Goal: Information Seeking & Learning: Learn about a topic

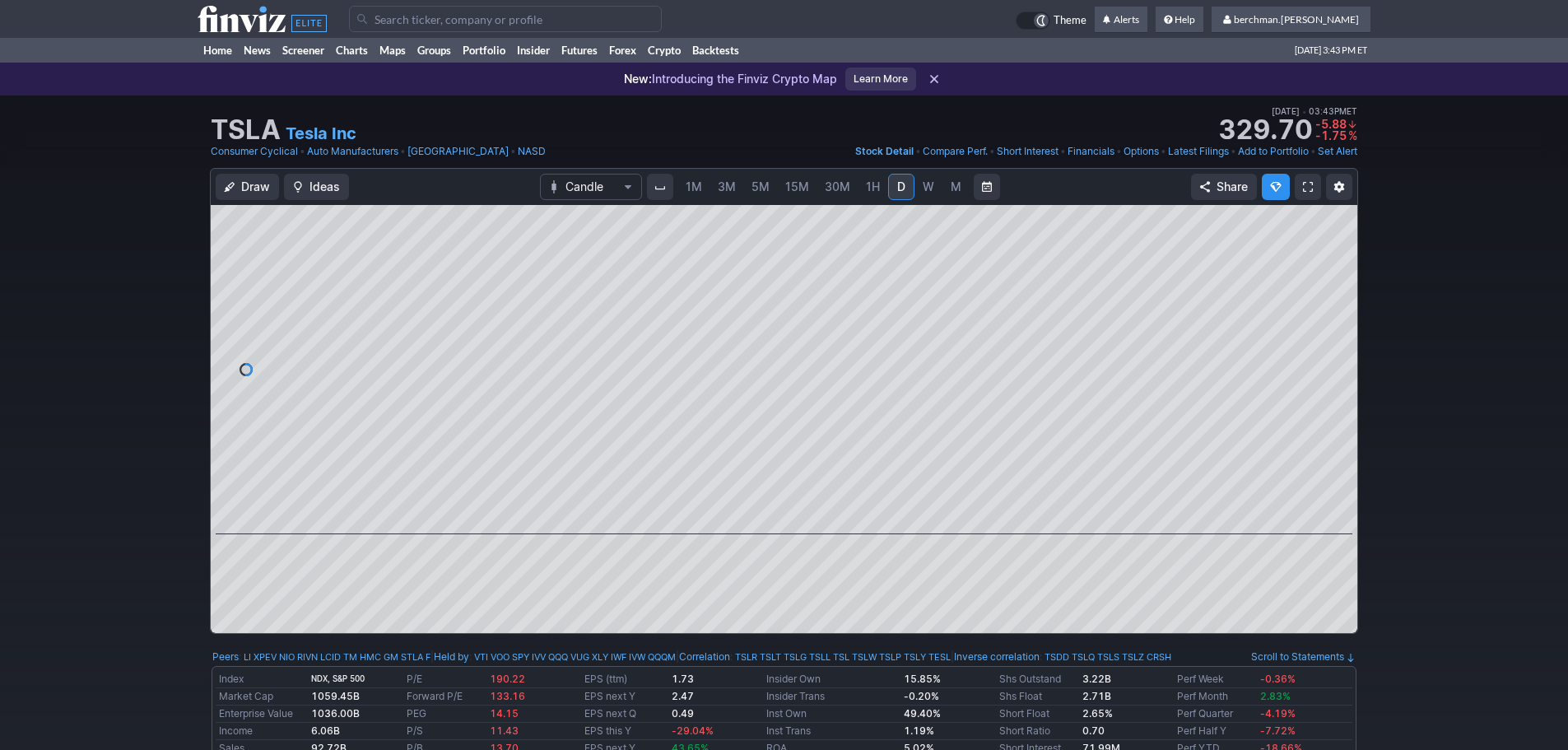
click at [515, 18] on input "Search" at bounding box center [505, 19] width 313 height 26
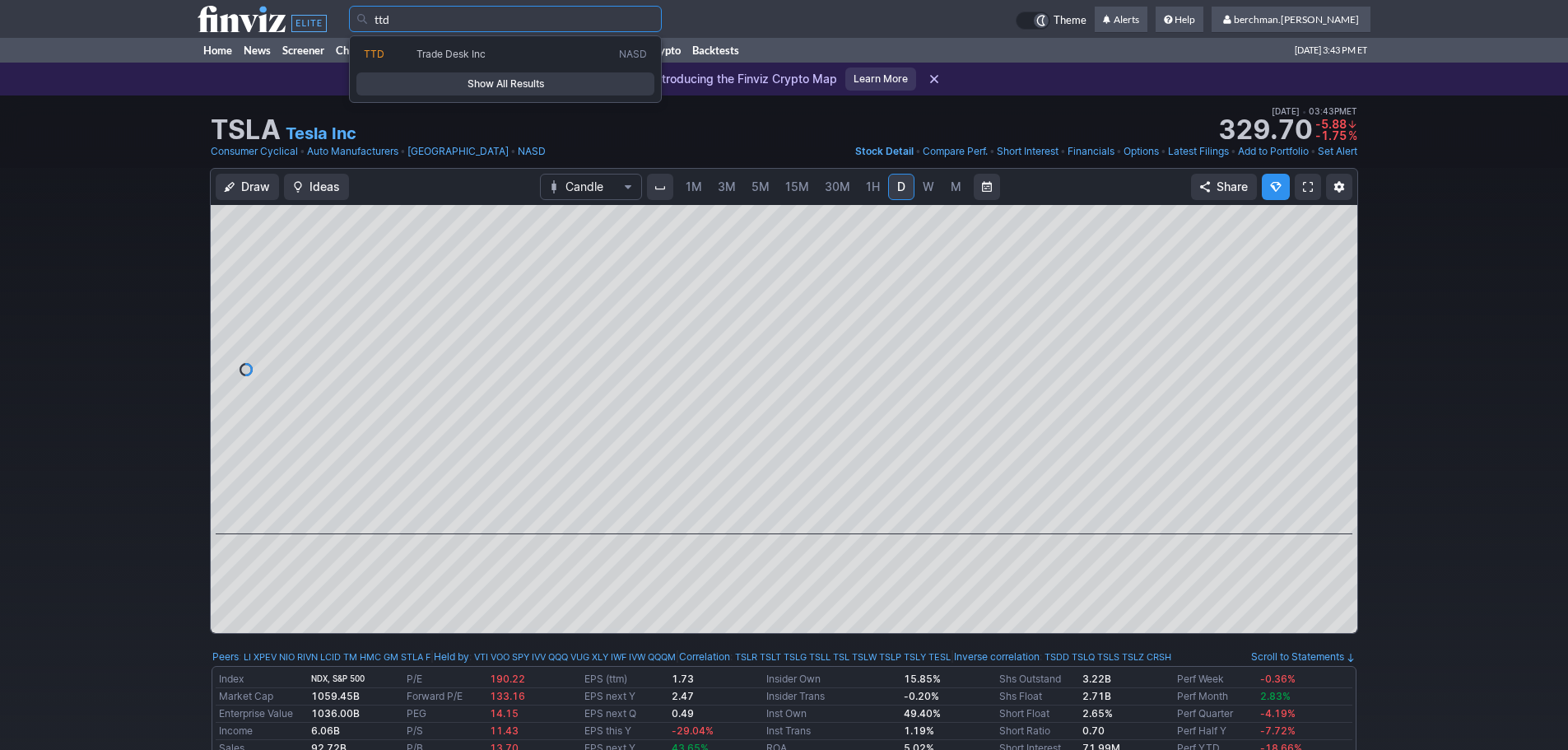
click at [489, 46] on link "TTD Trade Desk Inc NASD" at bounding box center [505, 54] width 298 height 23
type input "TTD"
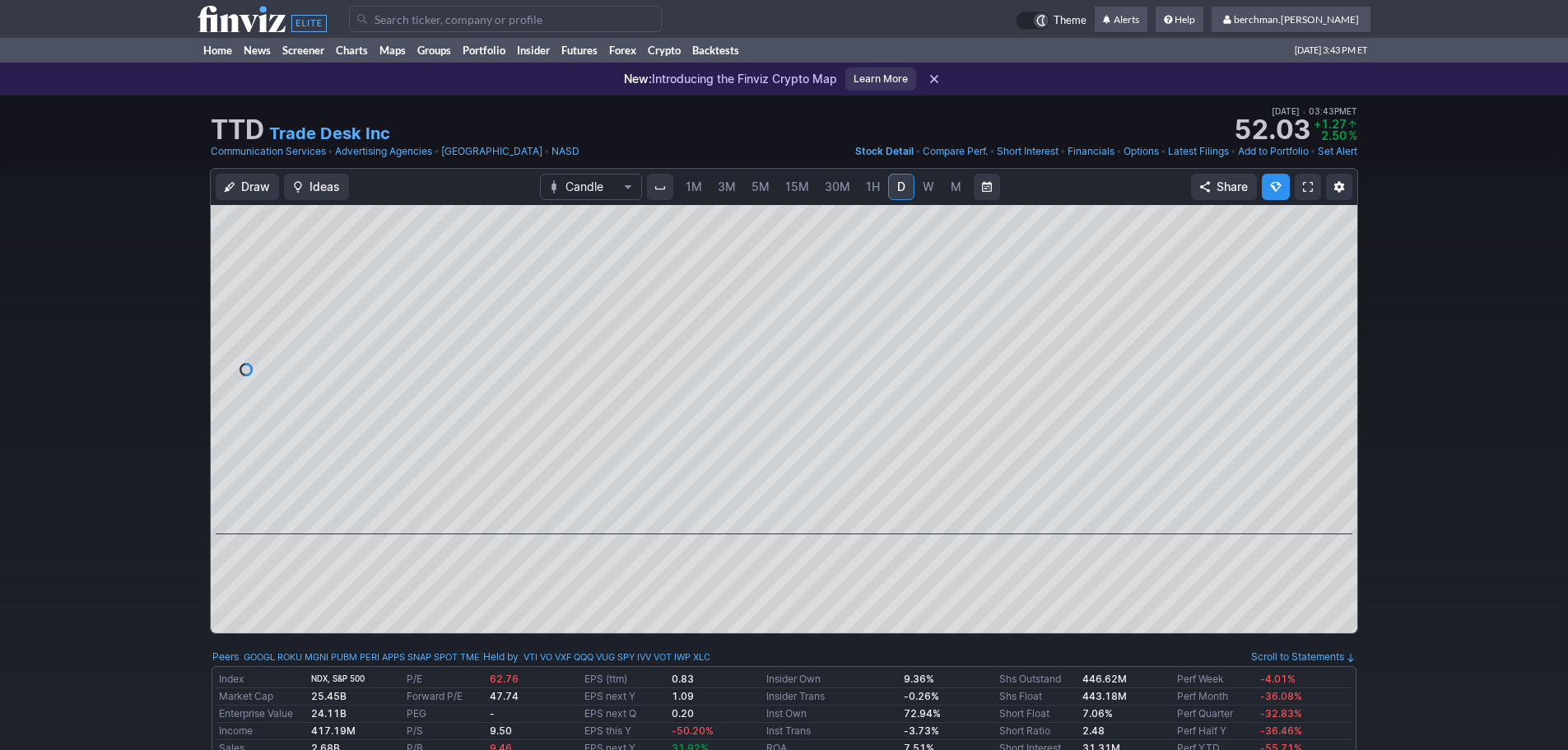
click at [763, 185] on span "5M" at bounding box center [760, 186] width 18 height 14
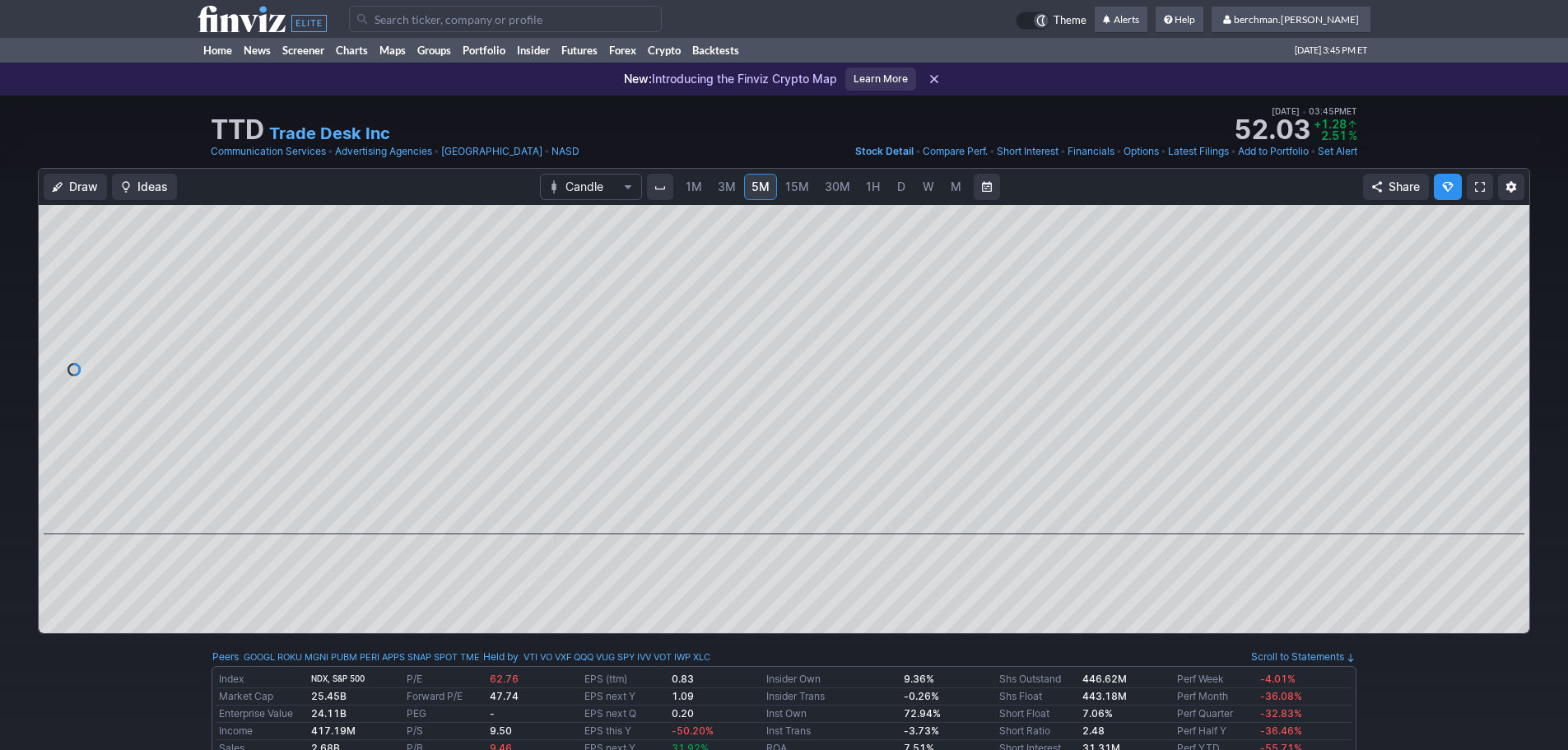
click at [377, 16] on input "Search" at bounding box center [505, 19] width 313 height 26
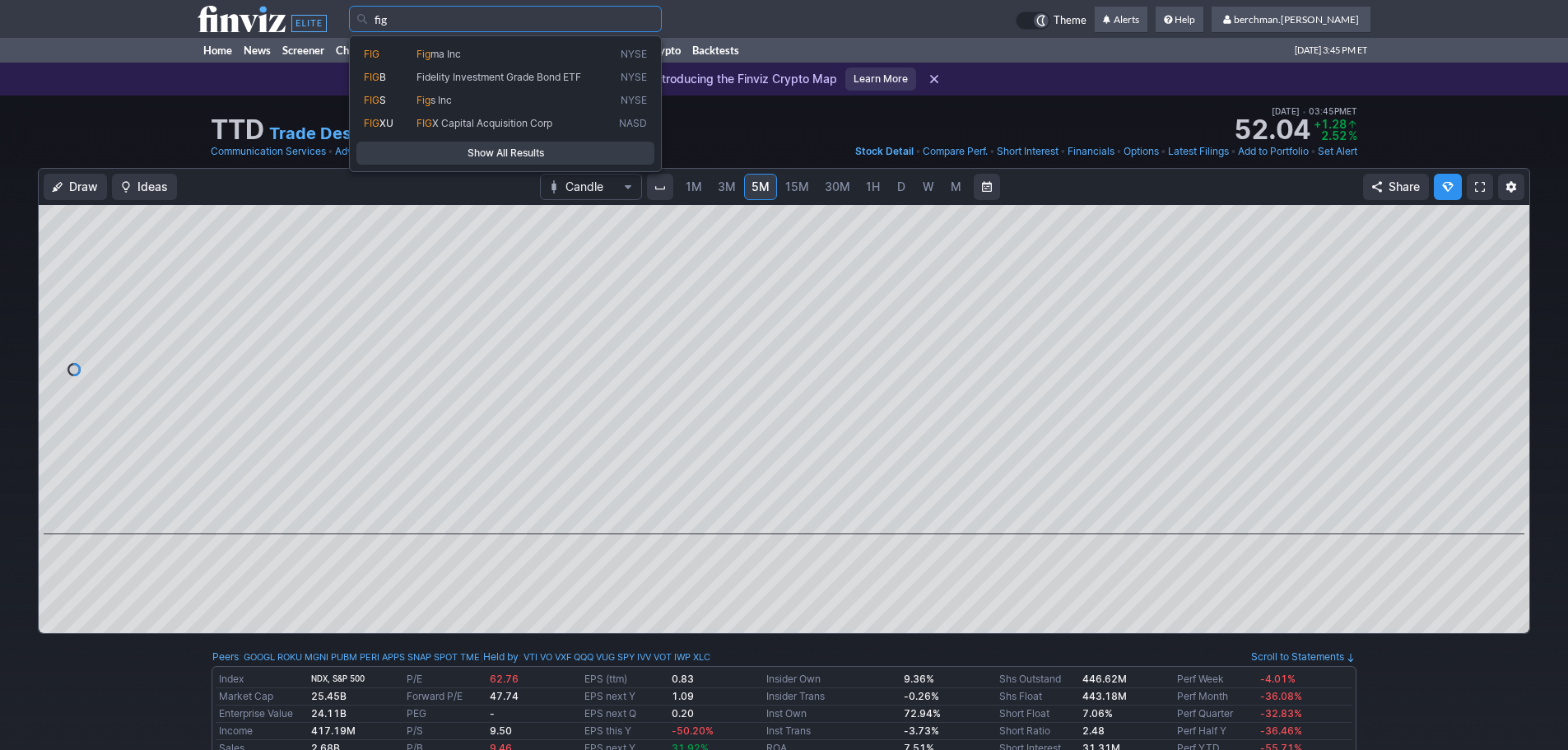
click at [420, 59] on span "Fig" at bounding box center [423, 54] width 14 height 12
type input "FIG"
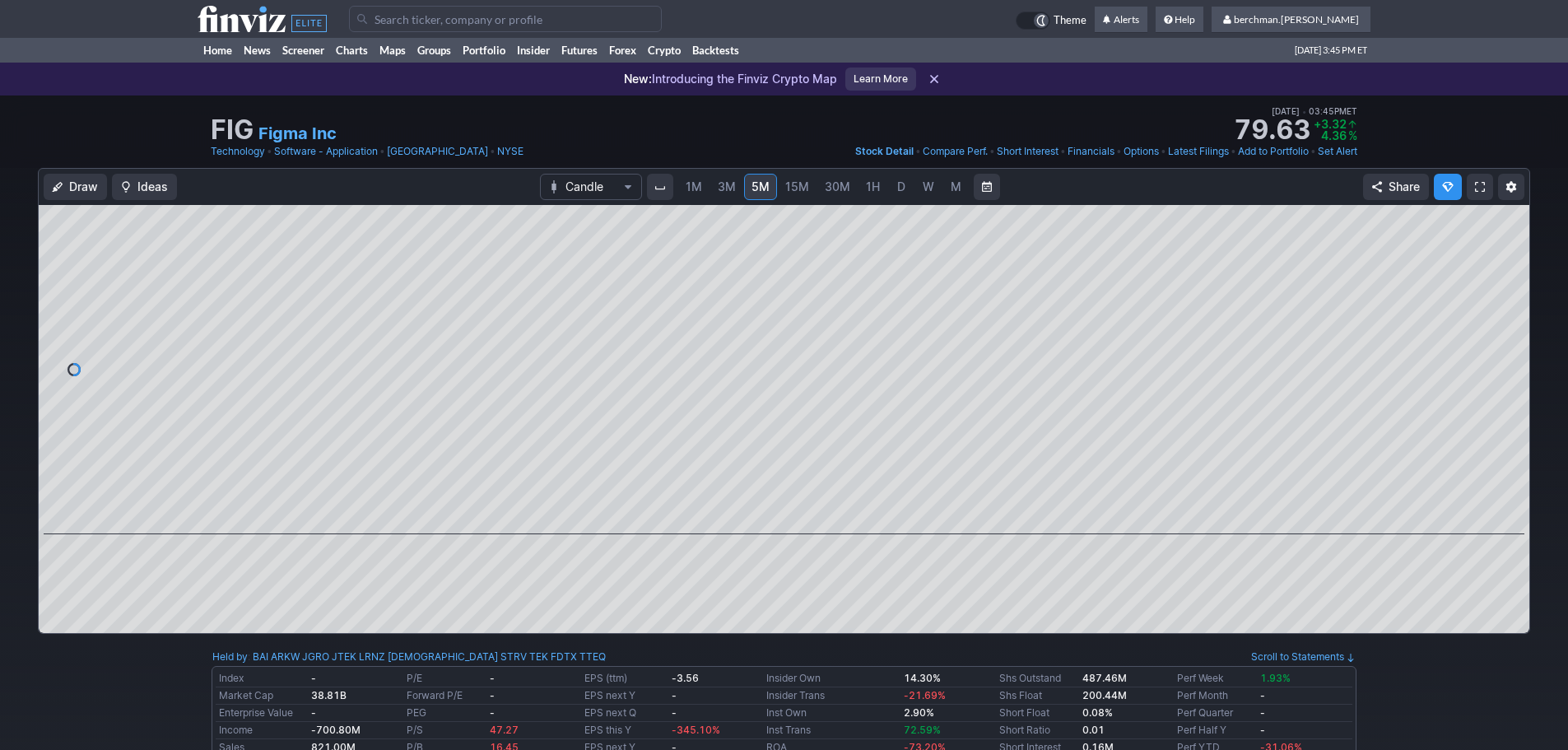
click at [903, 190] on span "D" at bounding box center [900, 186] width 8 height 14
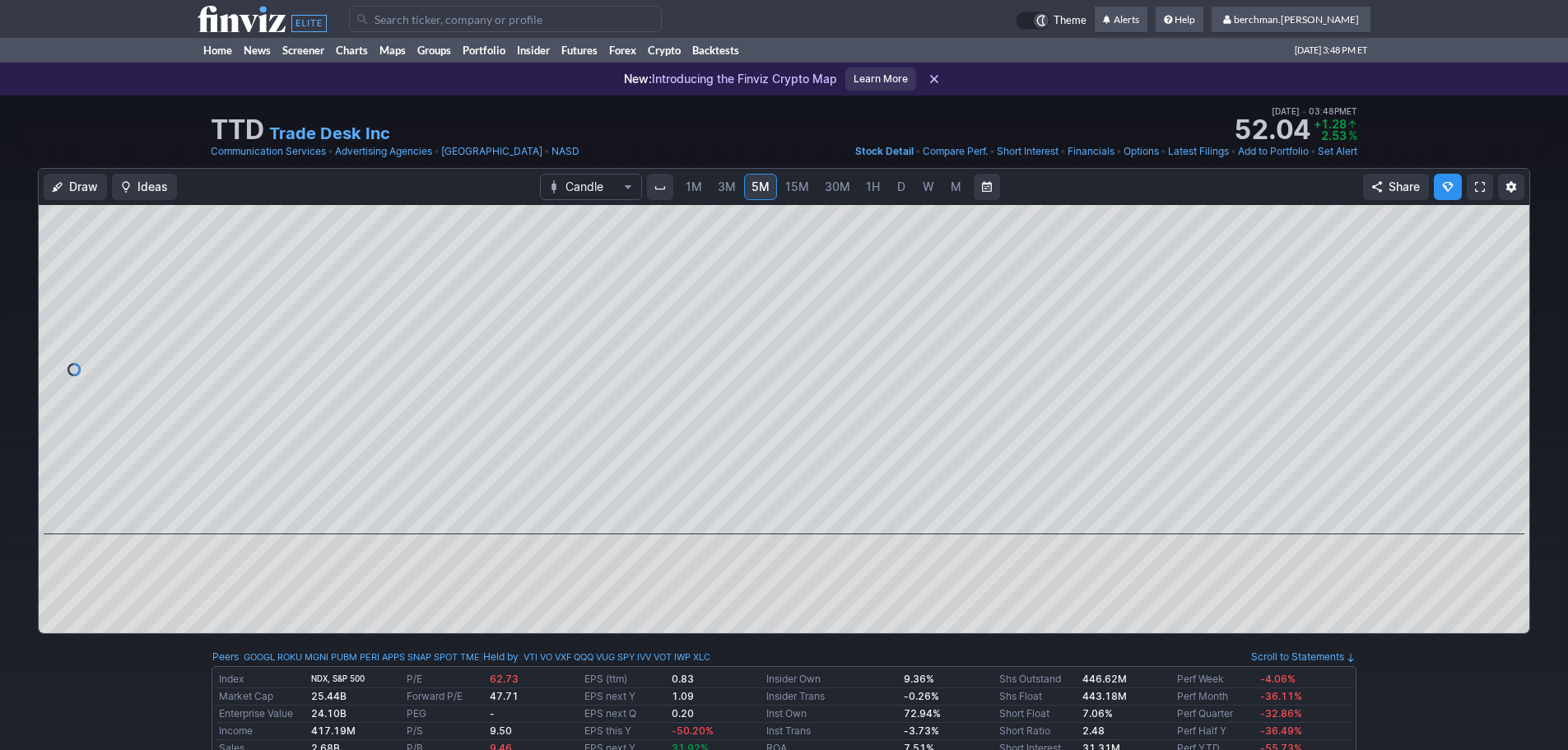
click at [904, 186] on span "D" at bounding box center [900, 186] width 11 height 17
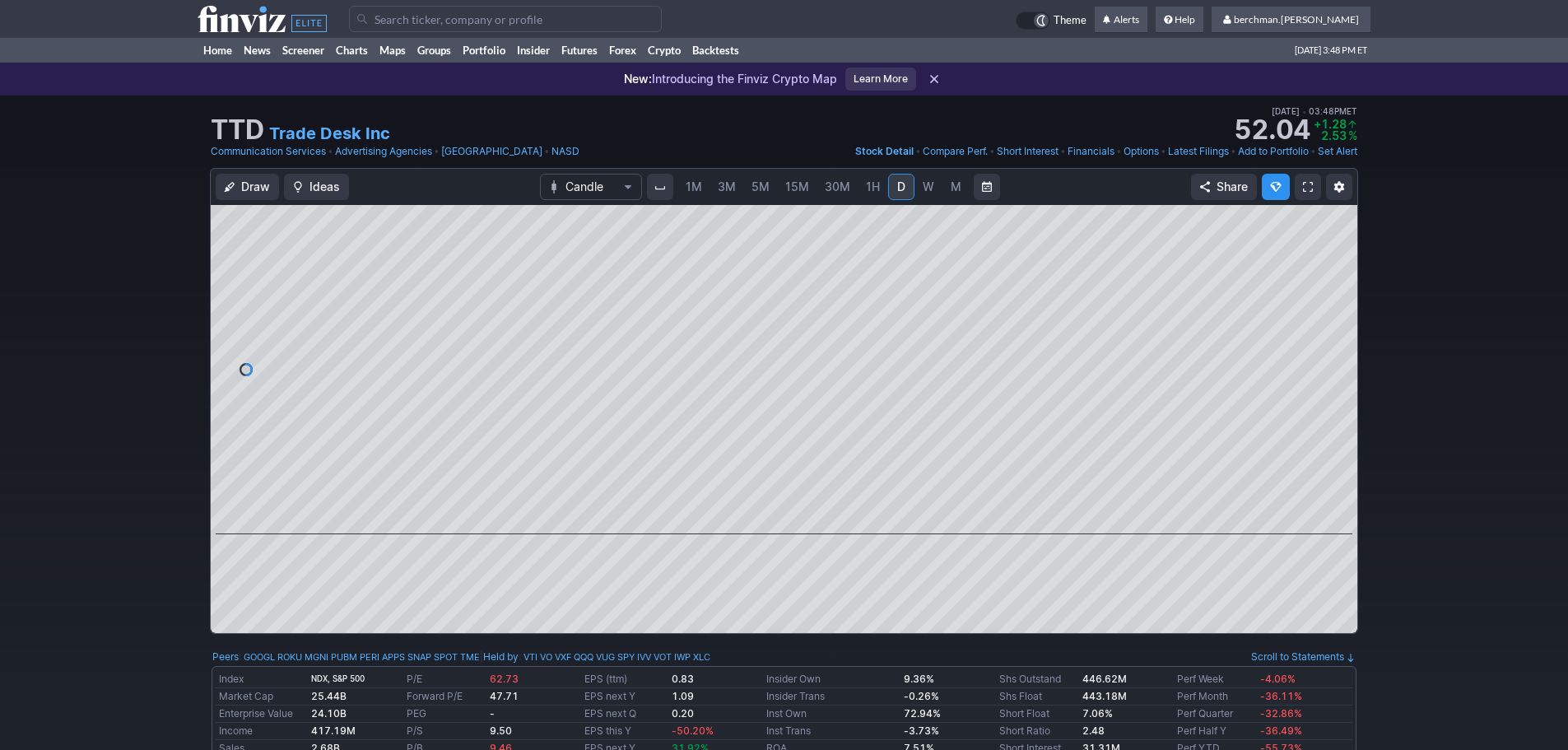
click at [907, 189] on link "D" at bounding box center [901, 187] width 26 height 26
click at [769, 187] on link "5M" at bounding box center [760, 187] width 33 height 26
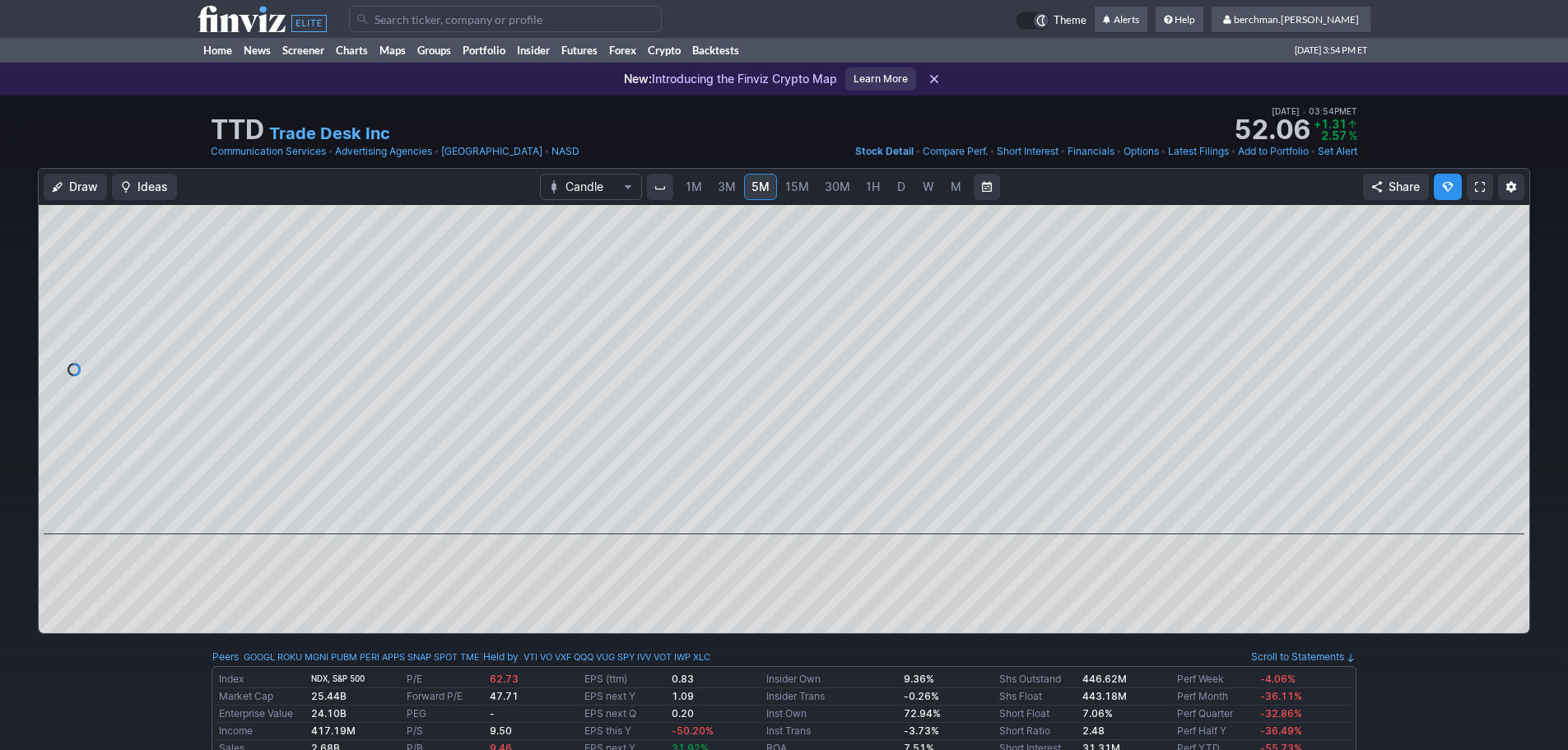
click at [423, 19] on input "Search" at bounding box center [505, 19] width 313 height 26
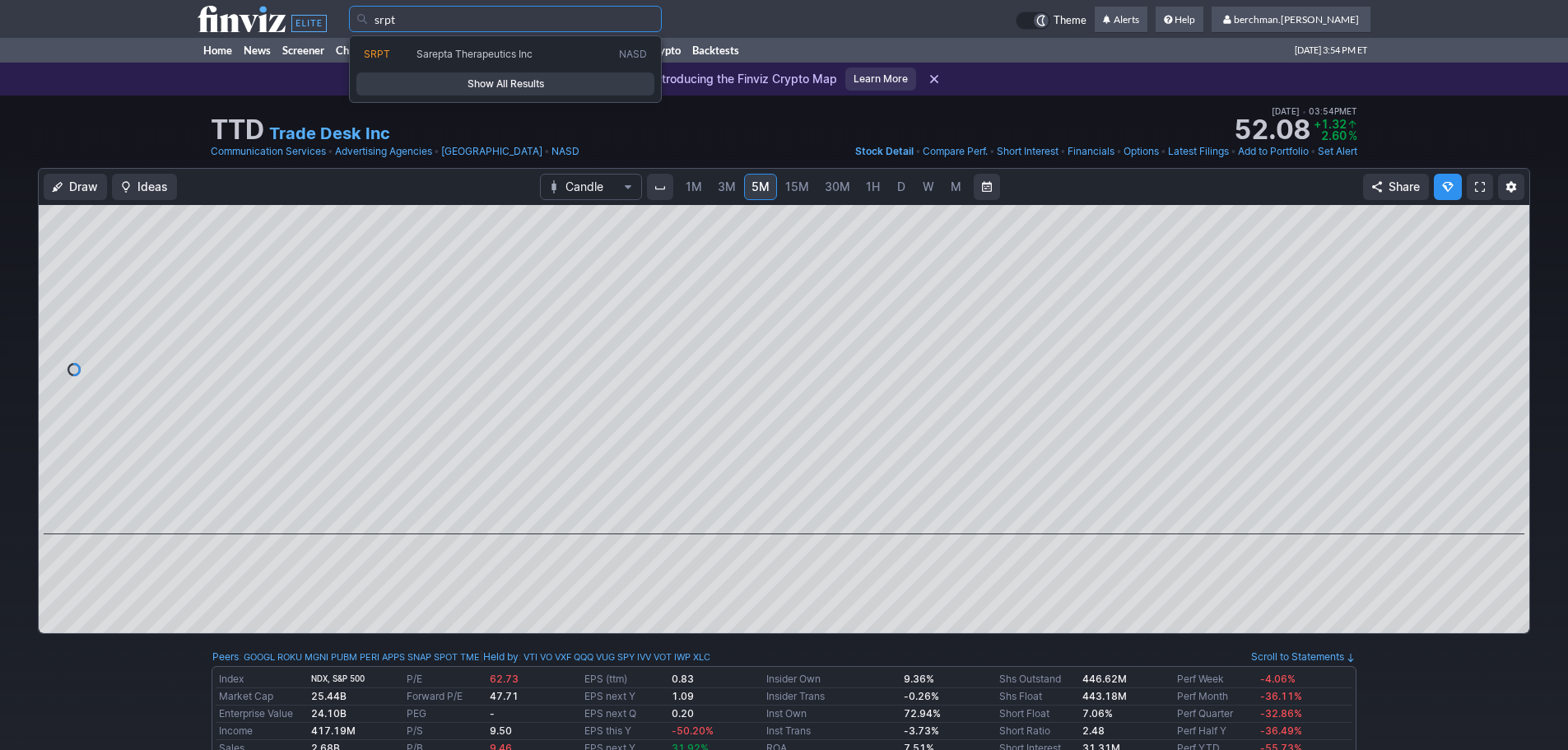
click at [447, 52] on span "Sarepta Therapeutics Inc" at bounding box center [474, 54] width 116 height 12
type input "SRPT"
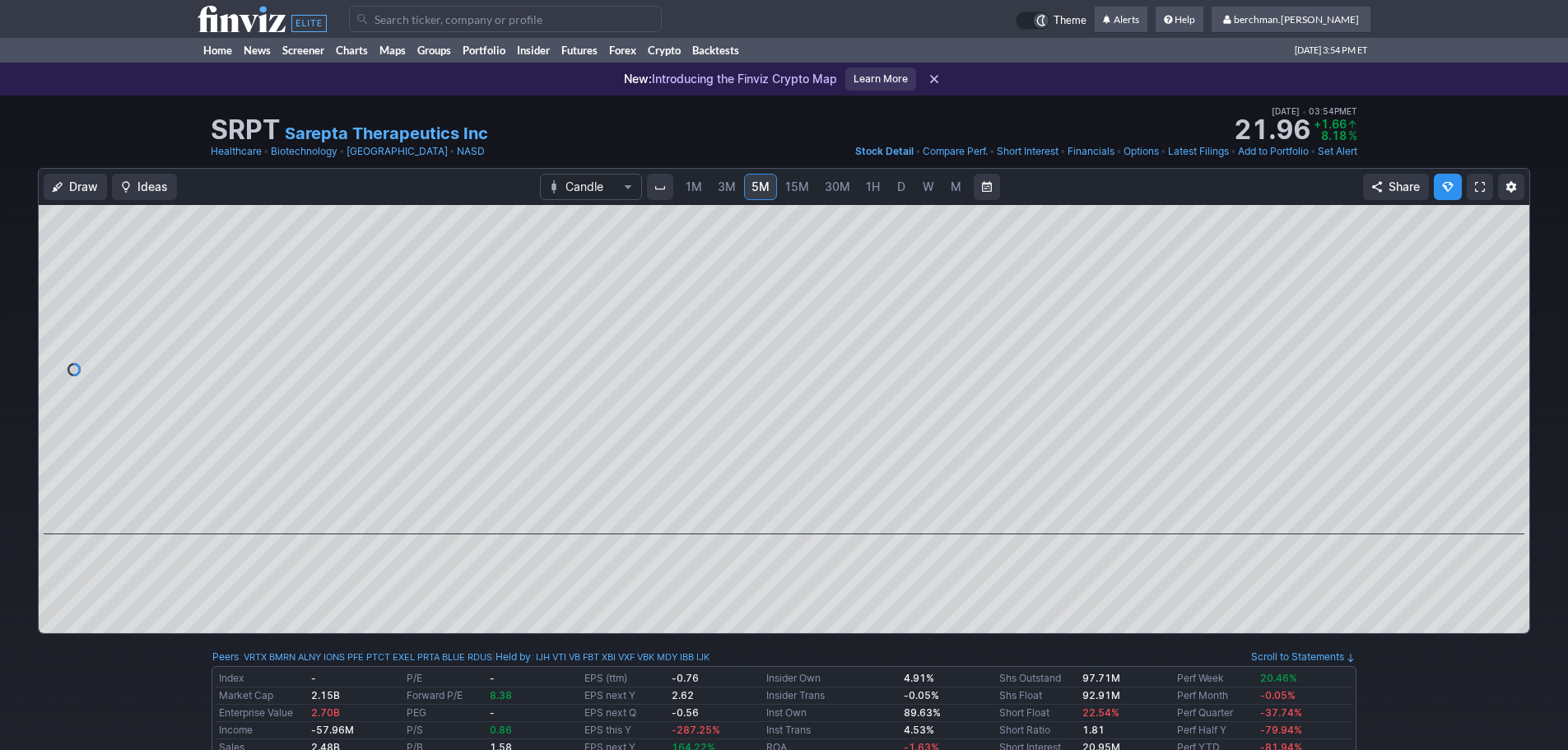
click at [895, 186] on span "D" at bounding box center [900, 186] width 11 height 17
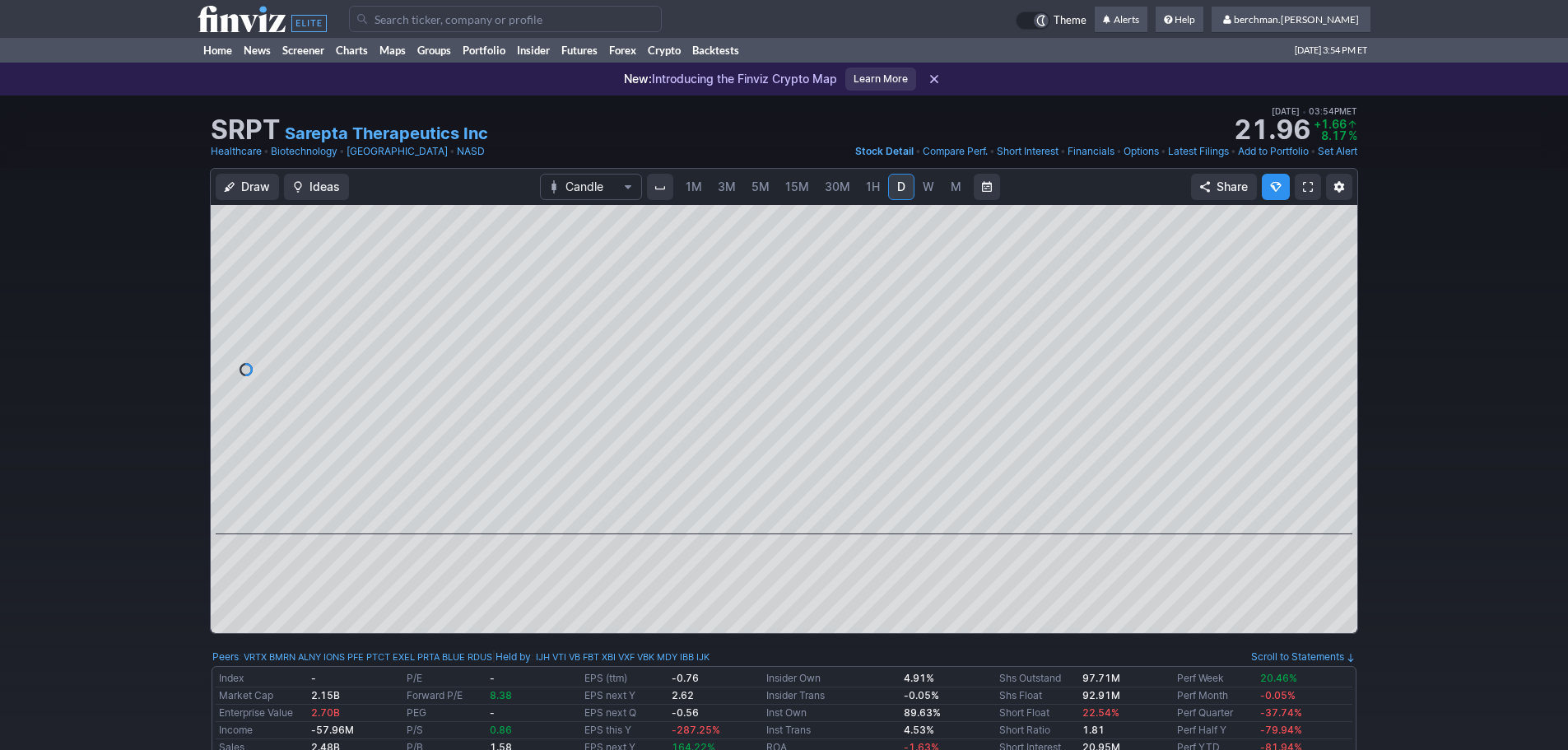
click at [895, 189] on span "D" at bounding box center [900, 186] width 11 height 17
